Goal: Information Seeking & Learning: Learn about a topic

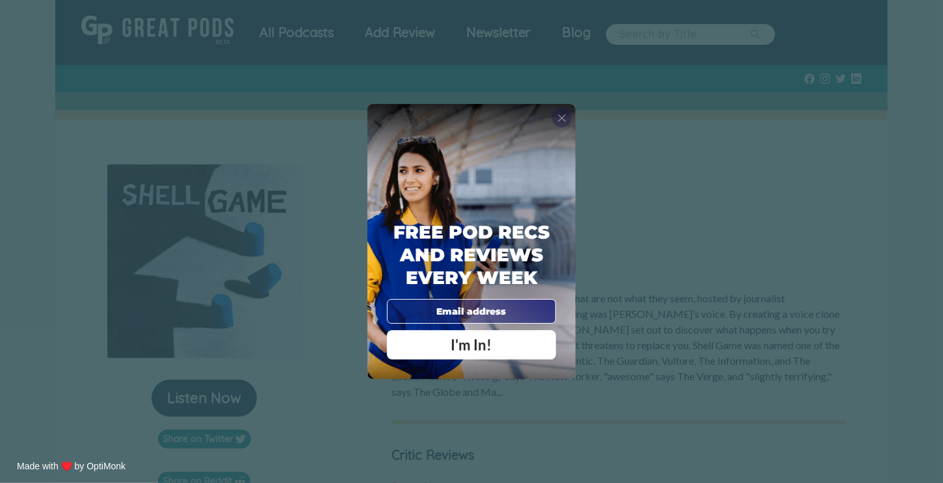
click at [565, 119] on span "X" at bounding box center [562, 117] width 9 height 13
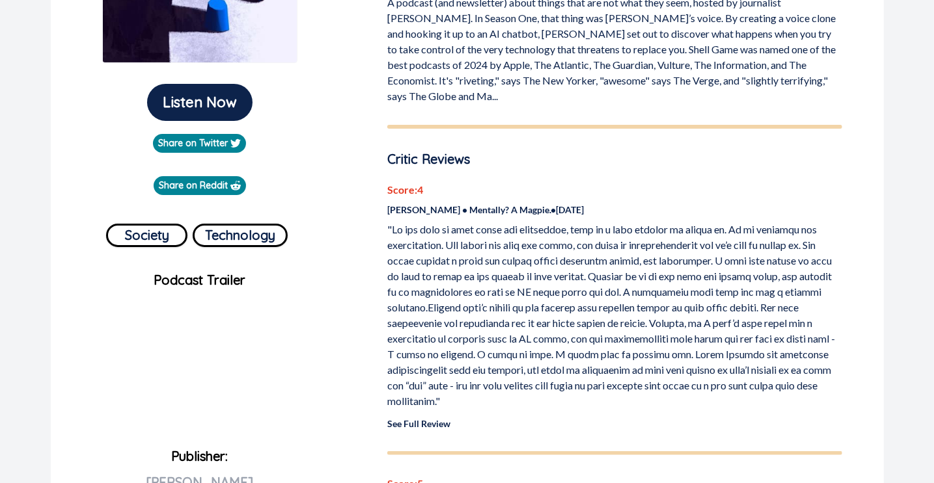
scroll to position [325, 0]
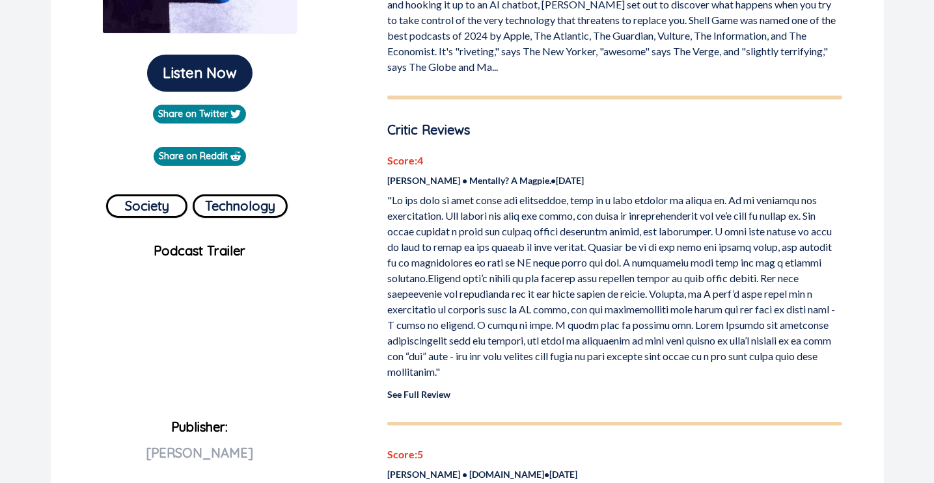
click at [411, 153] on p "Score: 4" at bounding box center [614, 161] width 455 height 16
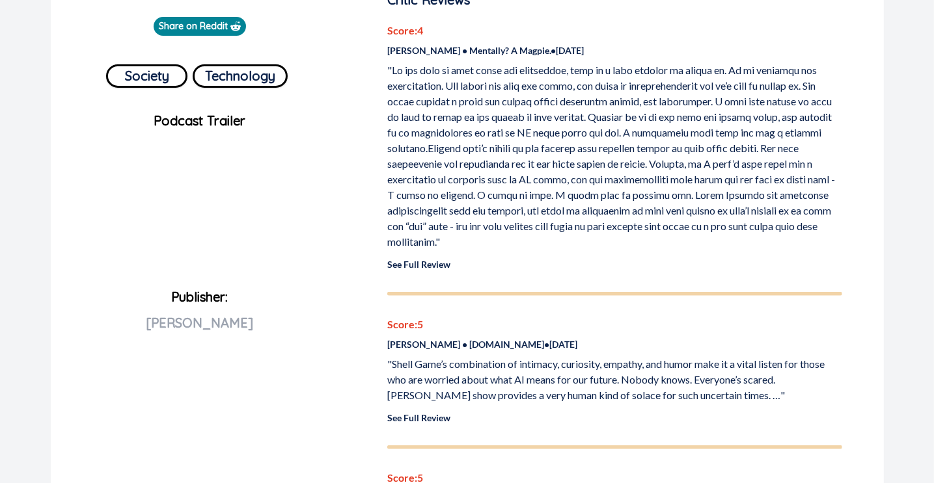
scroll to position [390, 0]
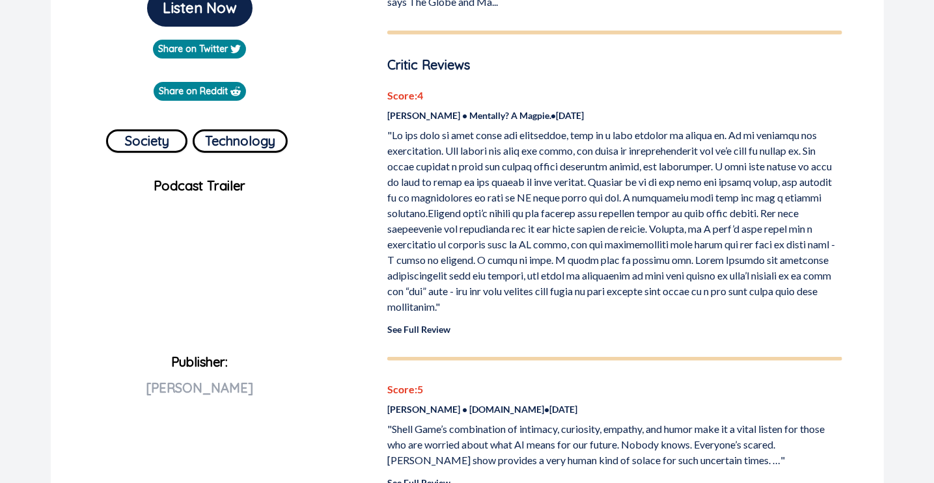
click at [432, 324] on link "See Full Review" at bounding box center [418, 329] width 63 height 11
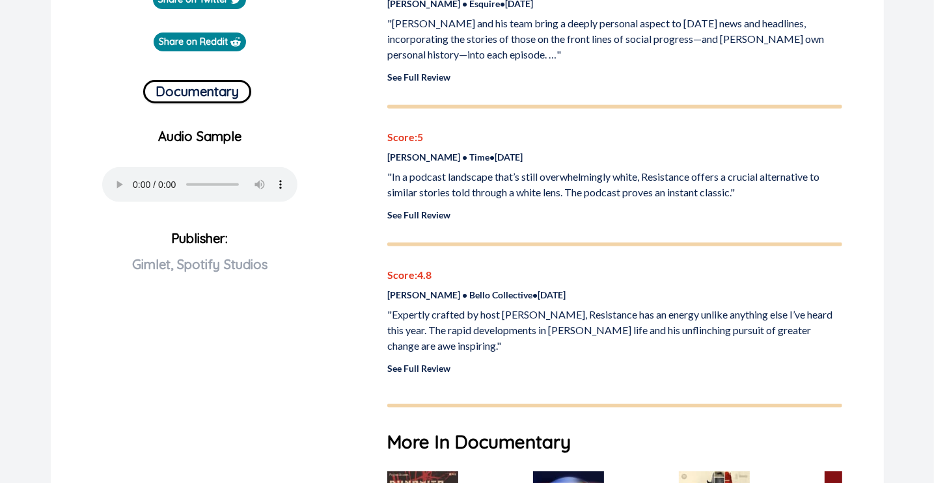
scroll to position [260, 0]
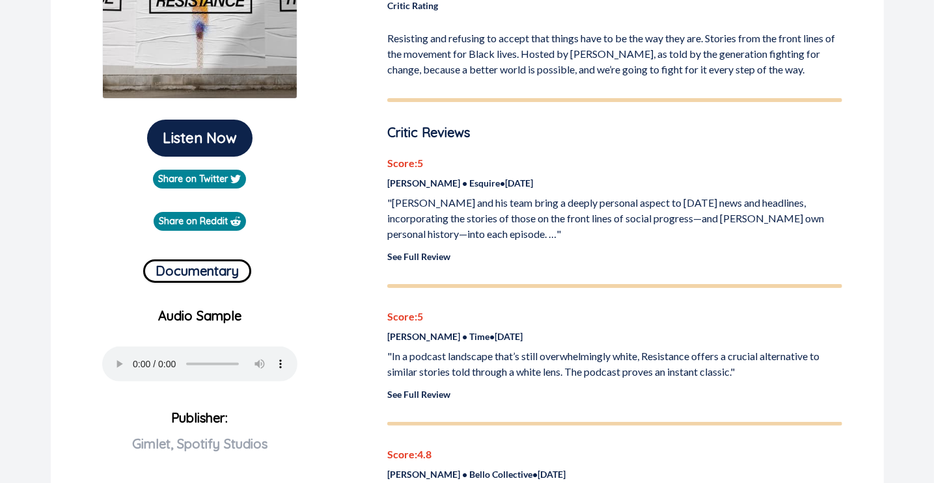
click at [401, 256] on link "See Full Review" at bounding box center [418, 256] width 63 height 11
